Goal: Information Seeking & Learning: Learn about a topic

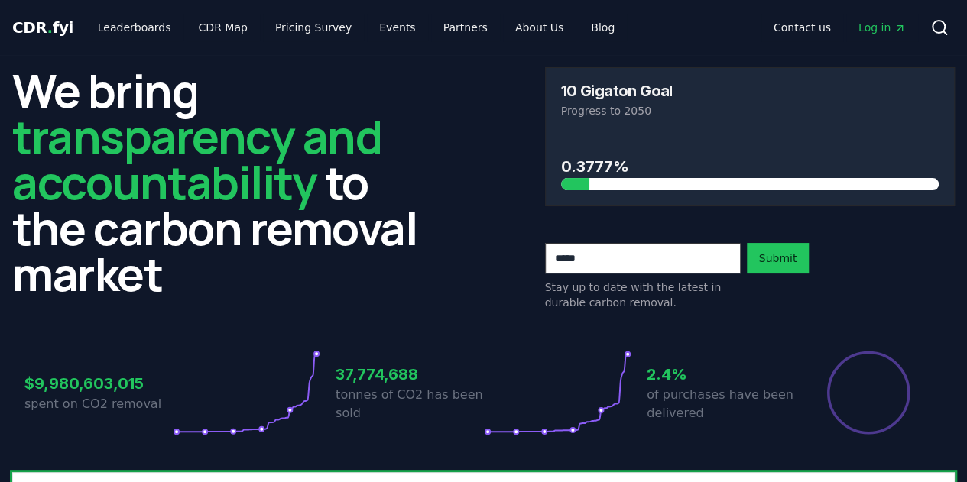
click at [881, 28] on span "Log in" at bounding box center [881, 27] width 47 height 15
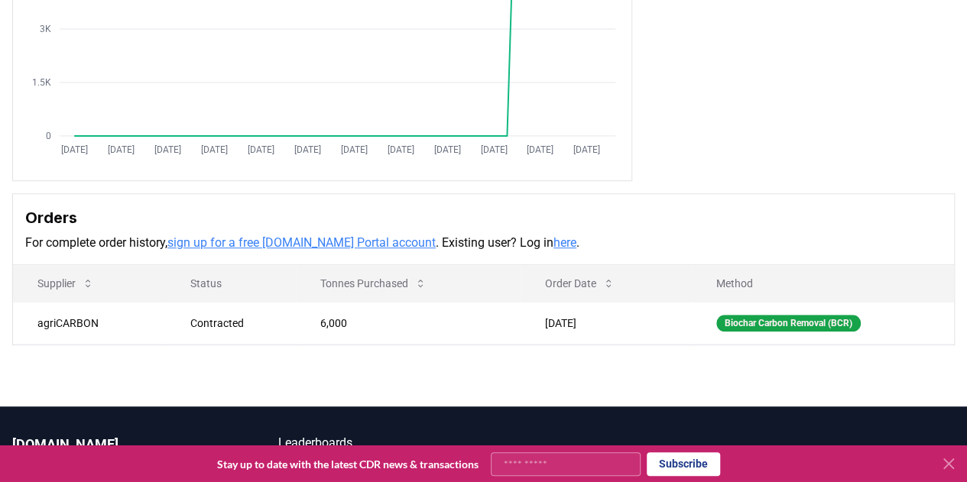
scroll to position [260, 0]
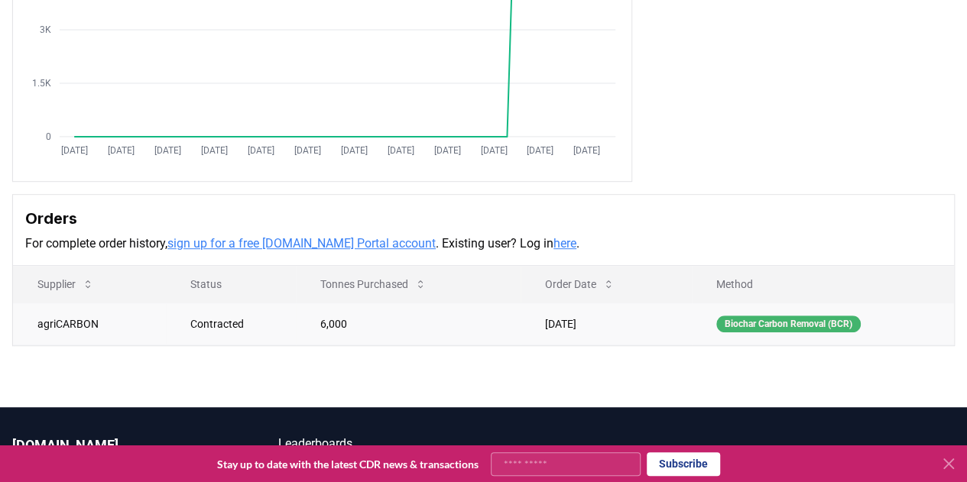
click at [763, 325] on div "Biochar Carbon Removal (BCR)" at bounding box center [788, 324] width 144 height 17
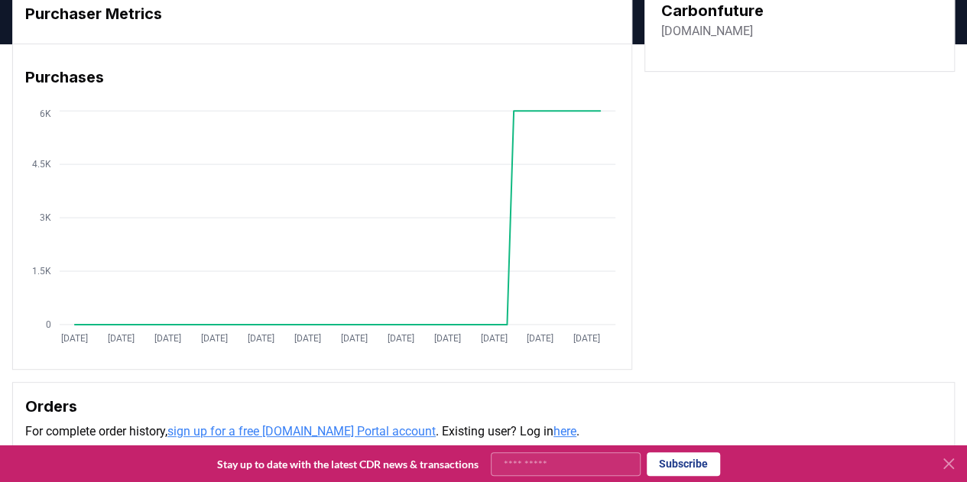
scroll to position [0, 0]
